Goal: Information Seeking & Learning: Learn about a topic

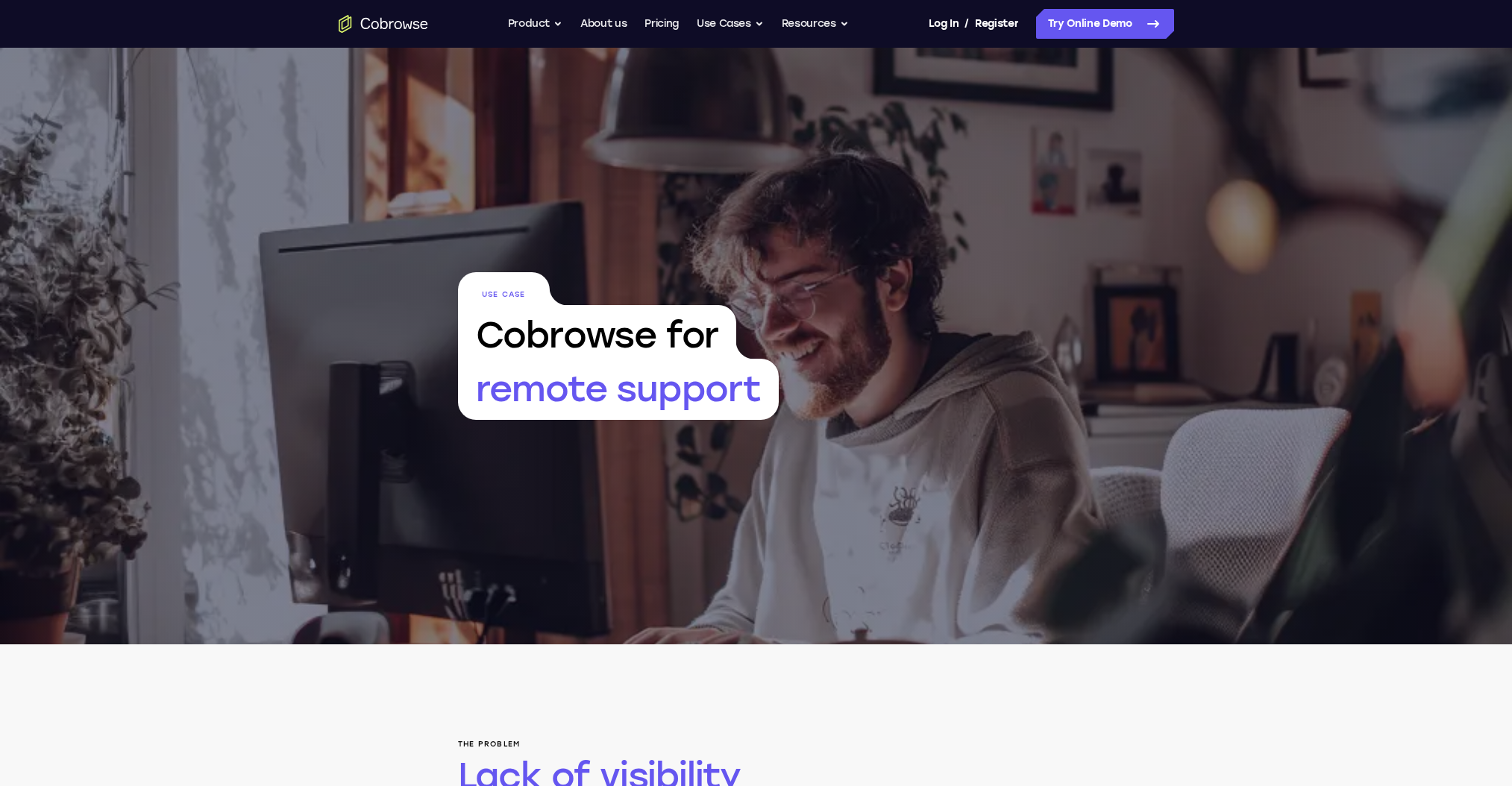
scroll to position [696, 0]
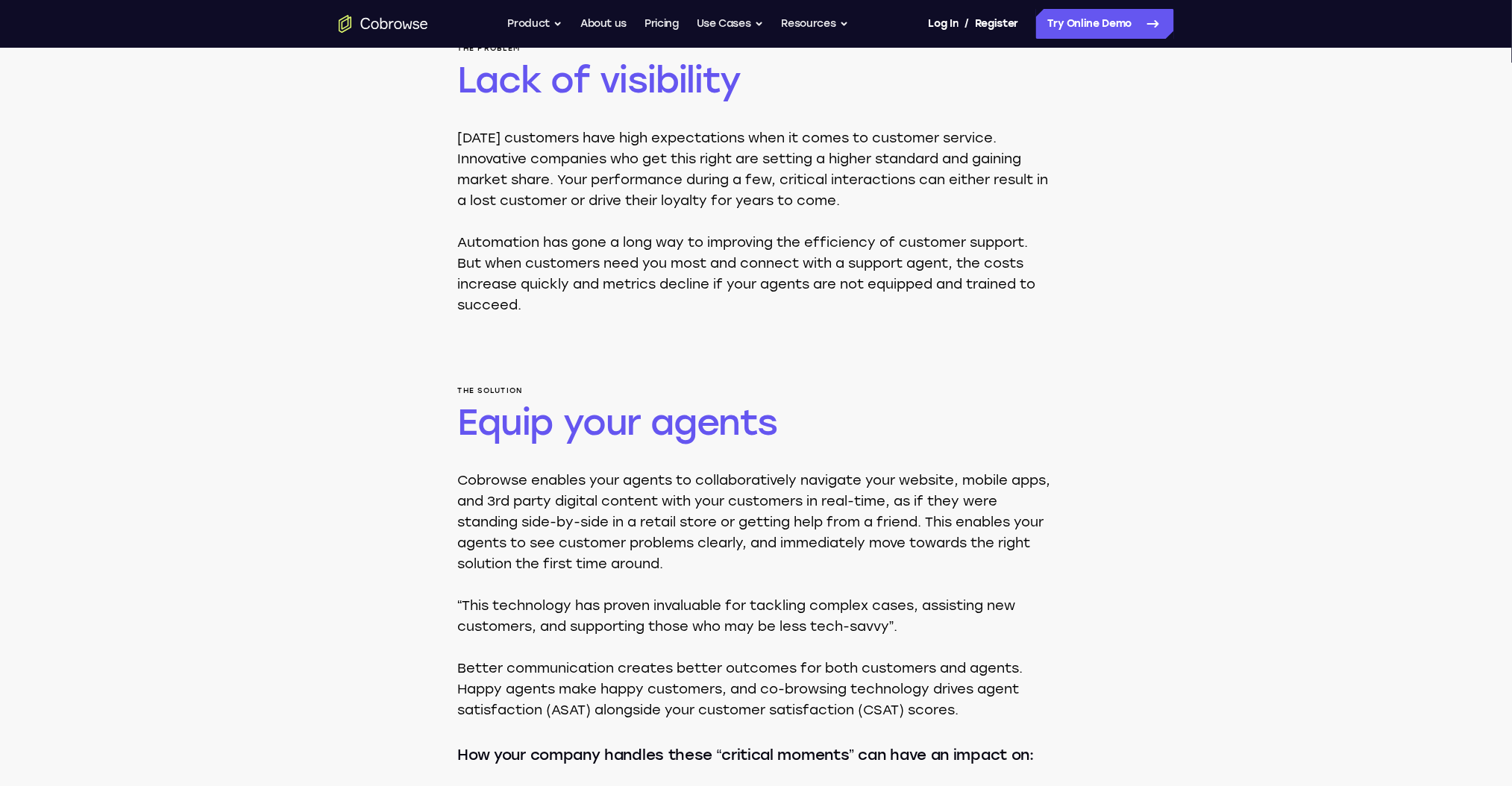
drag, startPoint x: 0, startPoint y: 0, endPoint x: 398, endPoint y: 410, distance: 571.4
click at [406, 413] on div "The problem Lack of visibility [DATE] customers have high expectations when it …" at bounding box center [756, 521] width 1512 height 1146
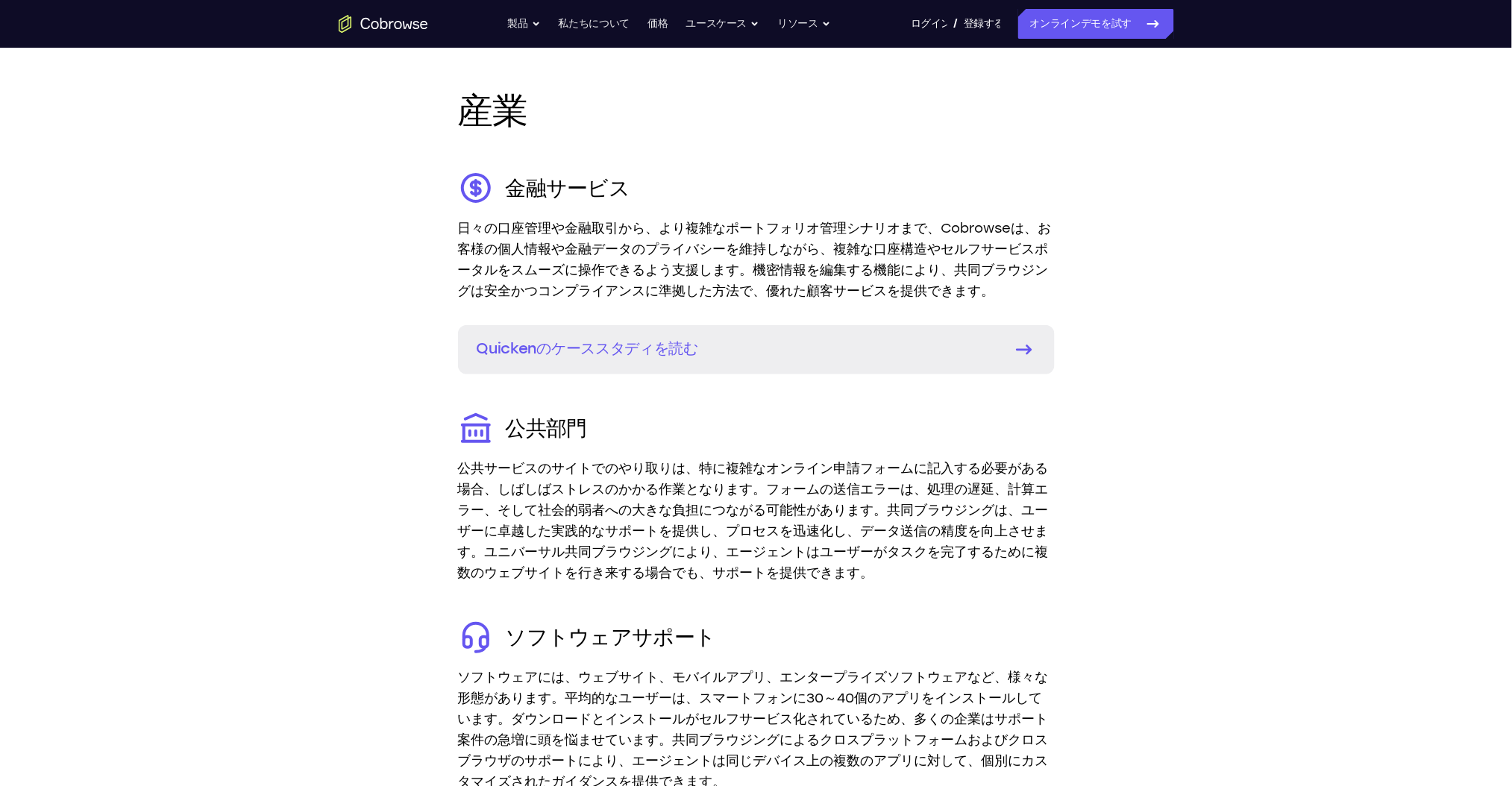
scroll to position [2046, 0]
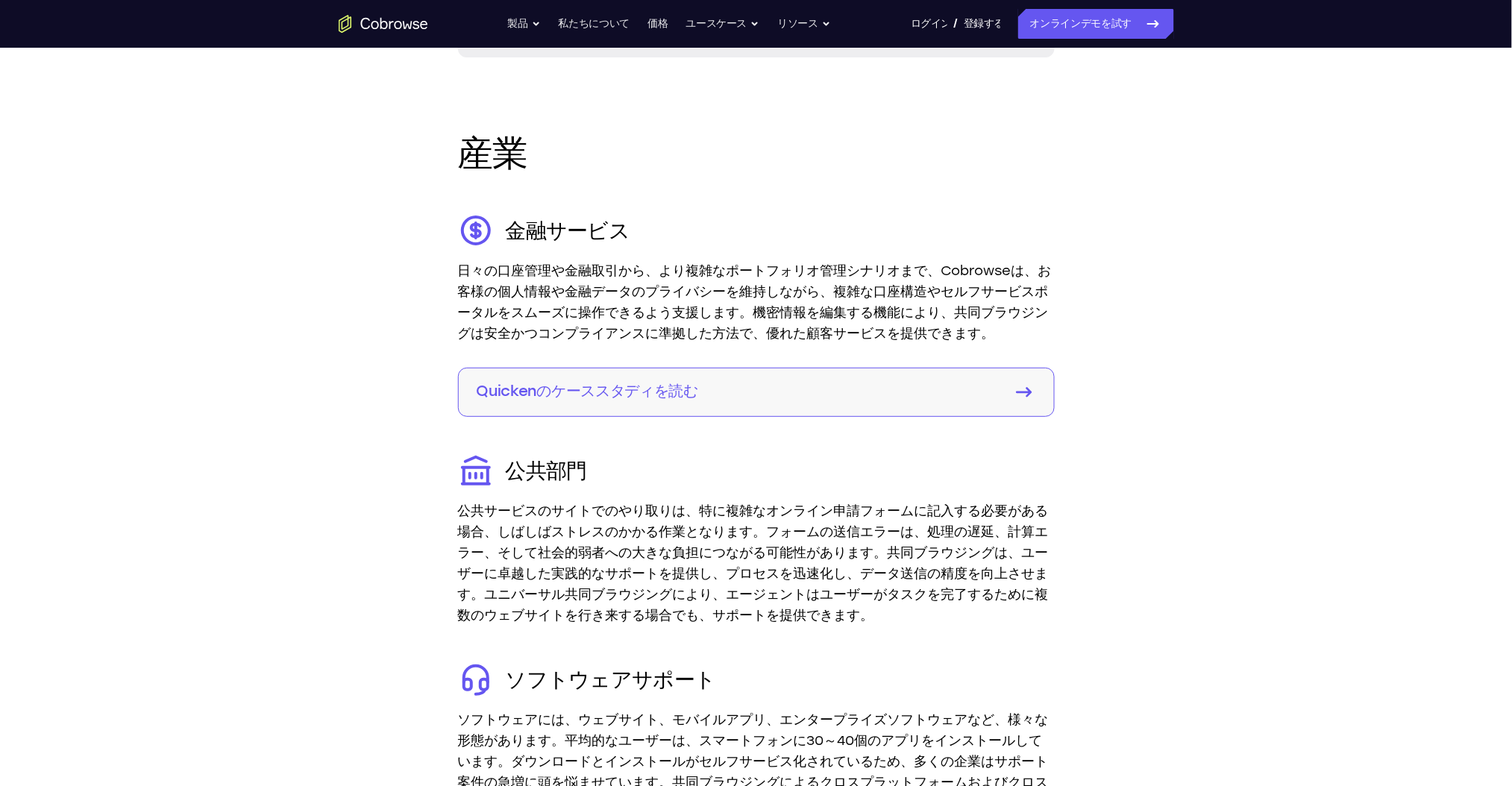
click at [660, 387] on font "Quickenのケーススタディを読む" at bounding box center [588, 391] width 223 height 18
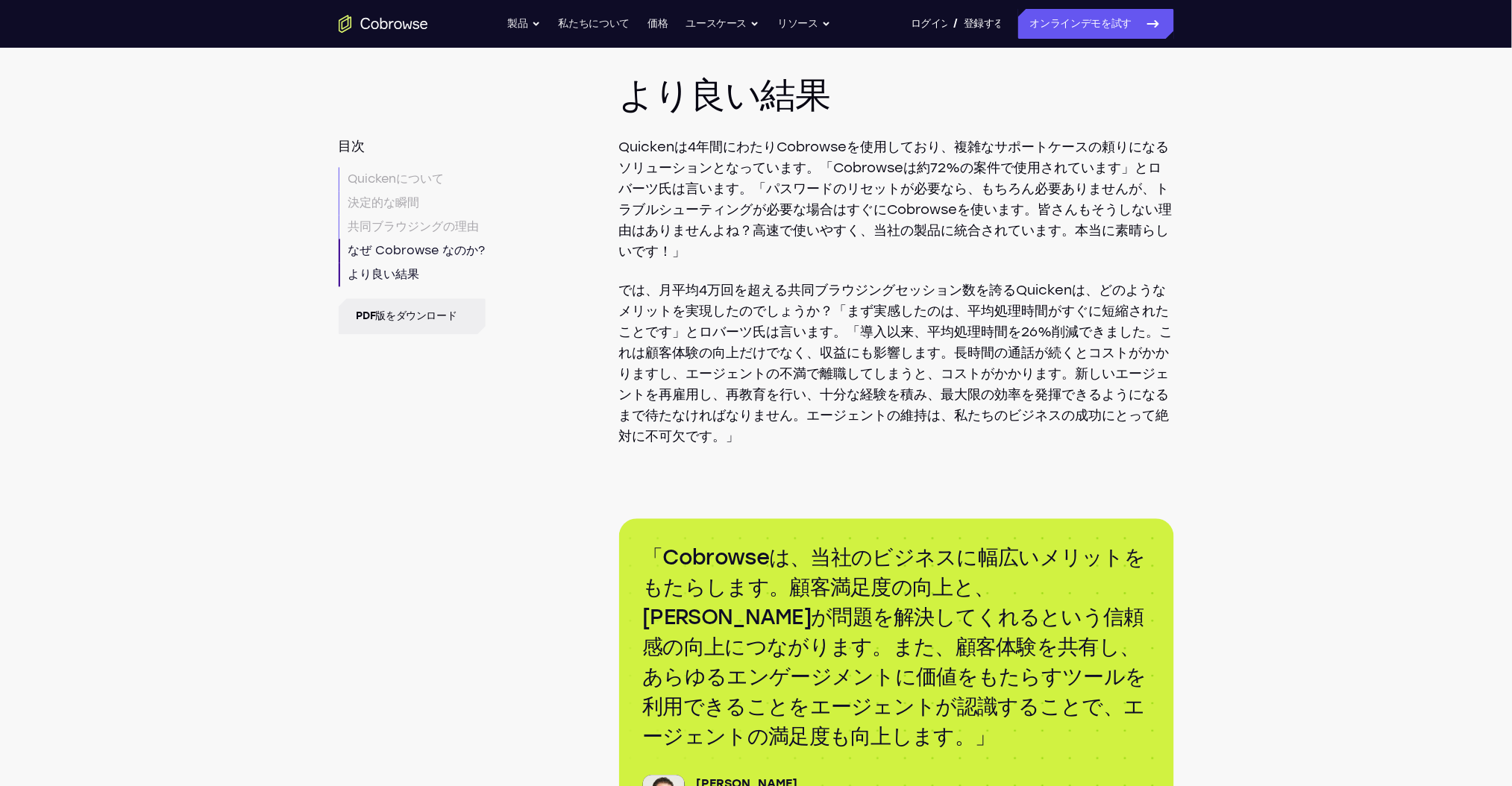
scroll to position [3382, 0]
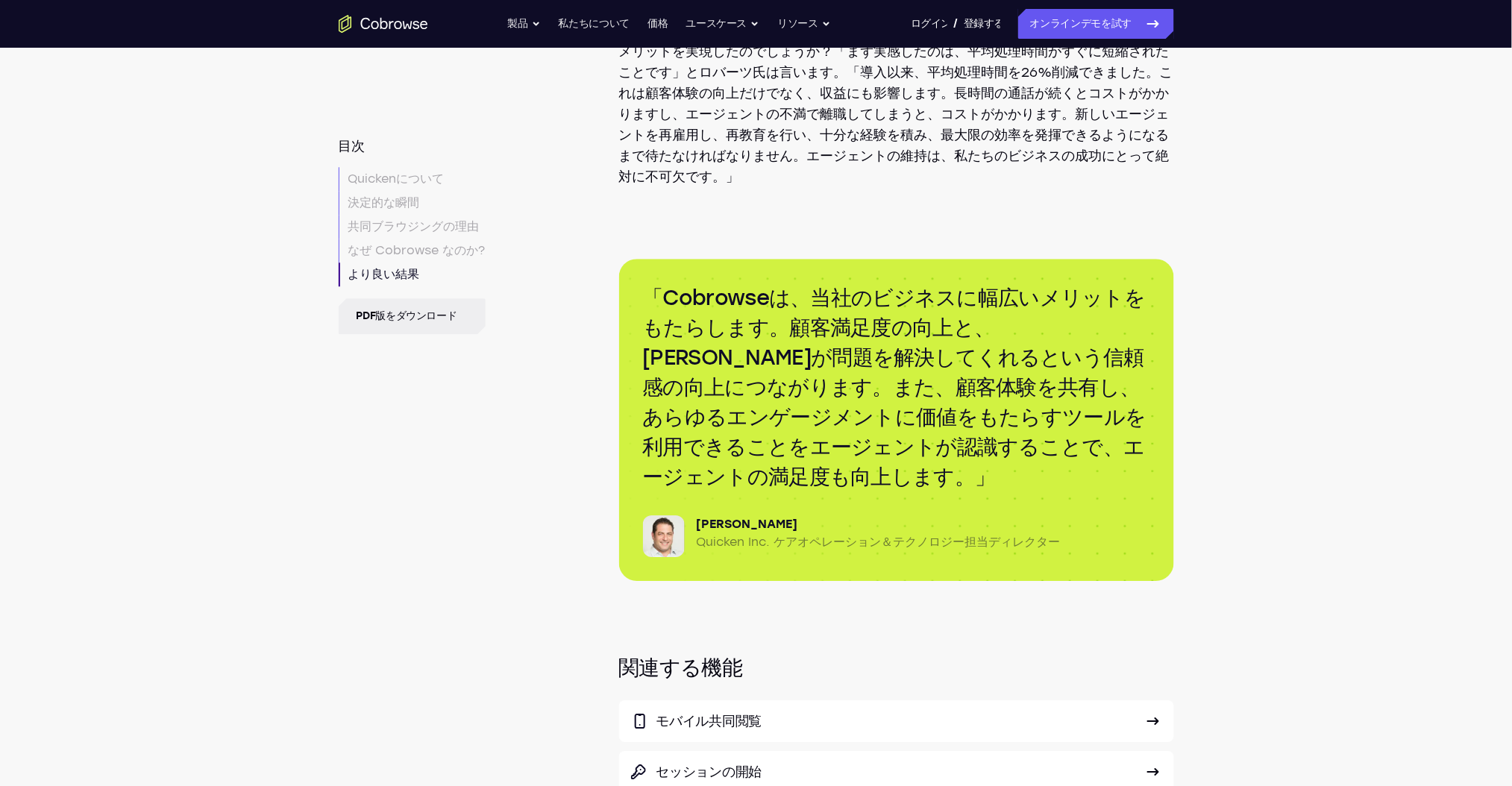
drag, startPoint x: 742, startPoint y: 318, endPoint x: 697, endPoint y: 289, distance: 53.5
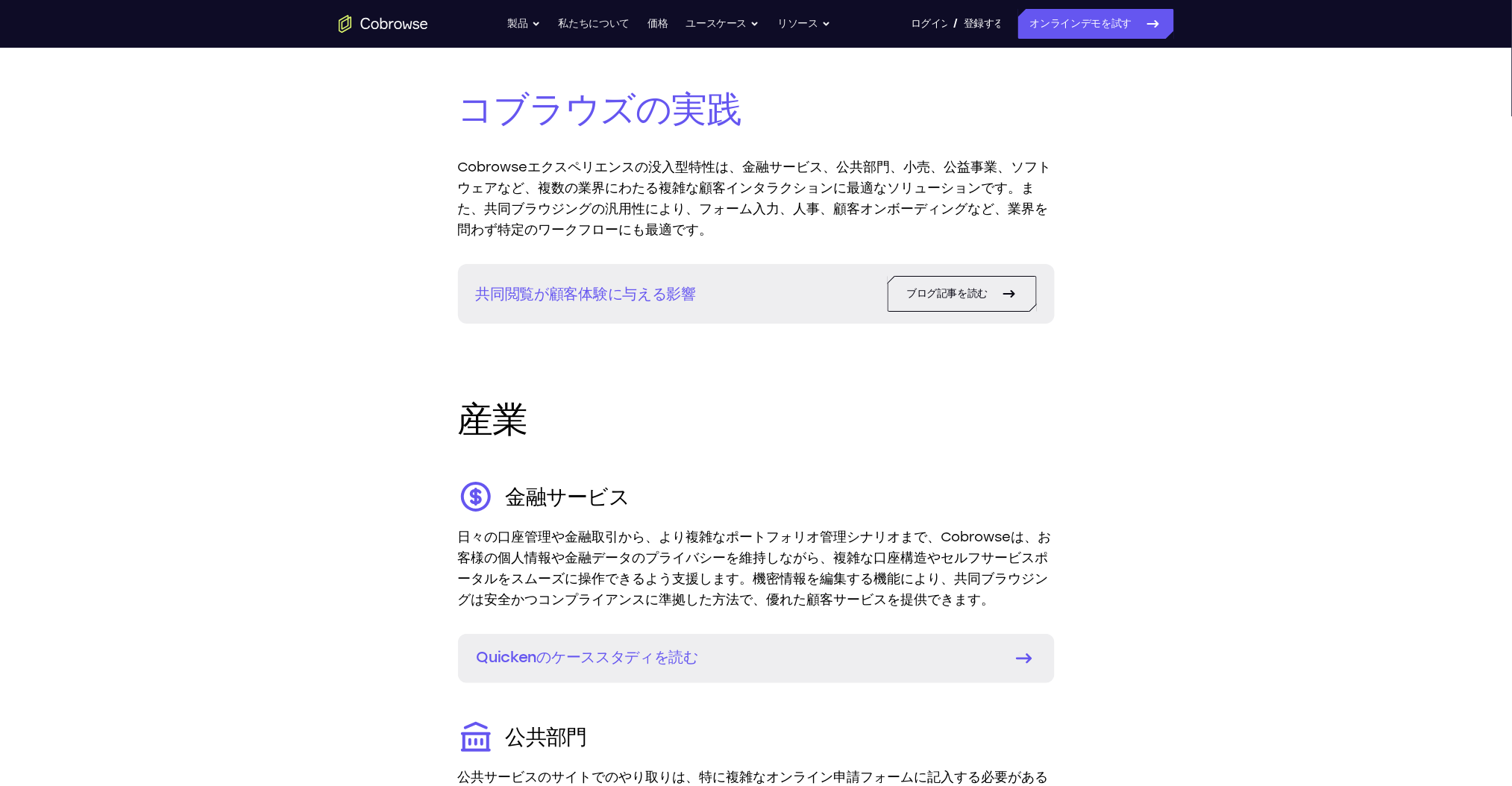
scroll to position [1550, 0]
